Goal: Task Accomplishment & Management: Complete application form

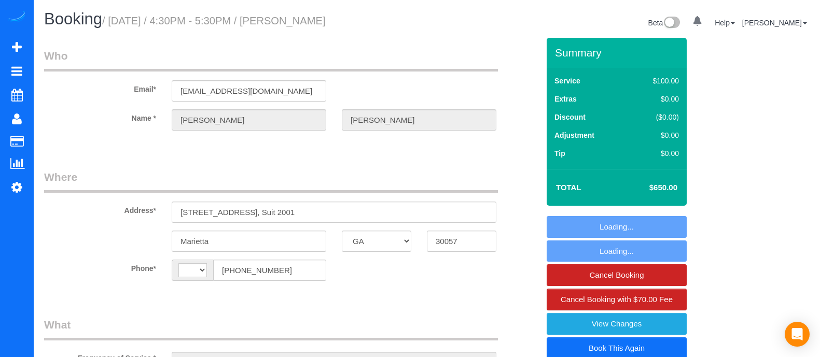
select select "GA"
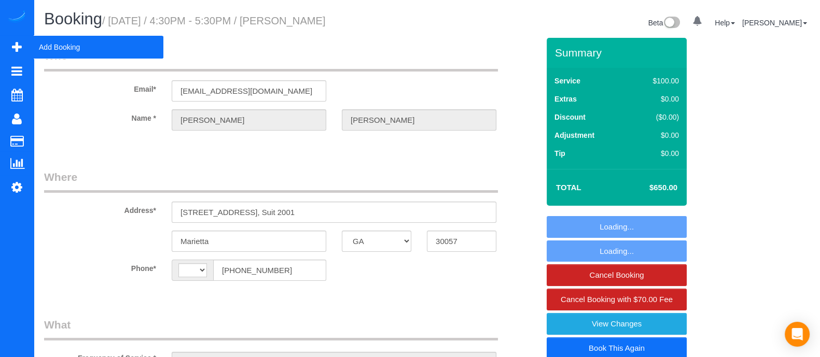
select select "string:[GEOGRAPHIC_DATA]"
select select "object:733"
select select "string:fspay-21962788-7dce-4599-a804-7b54cbfa7a31"
select select "number:3"
select select "number:6"
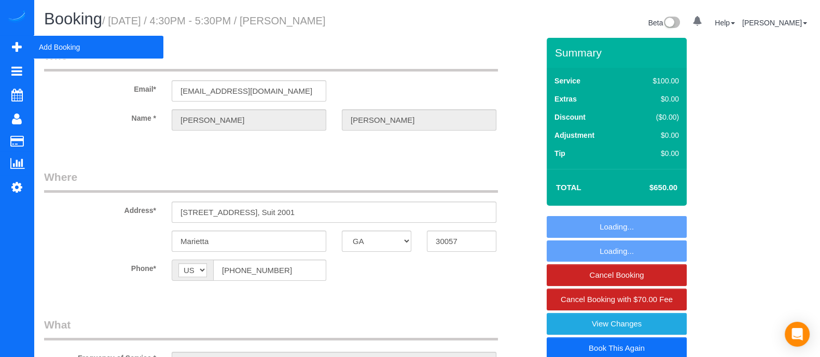
select select "object:769"
click at [66, 44] on span "Add Booking" at bounding box center [99, 47] width 130 height 24
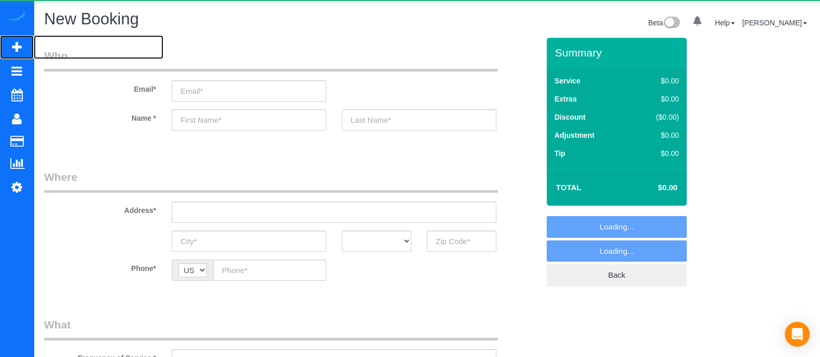
select select "object:1165"
